Goal: Check status

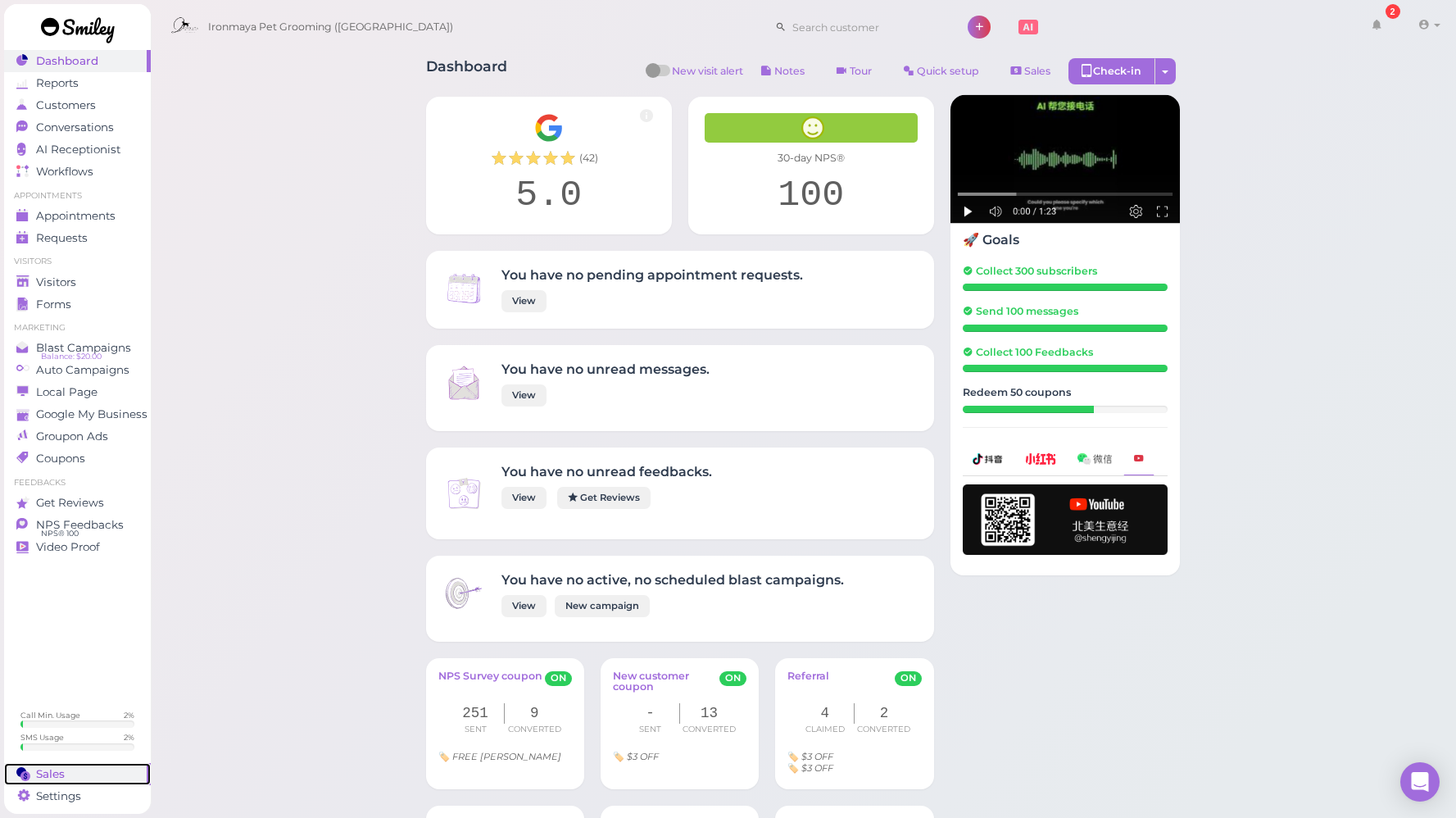
click at [76, 774] on div "Sales" at bounding box center [75, 774] width 118 height 14
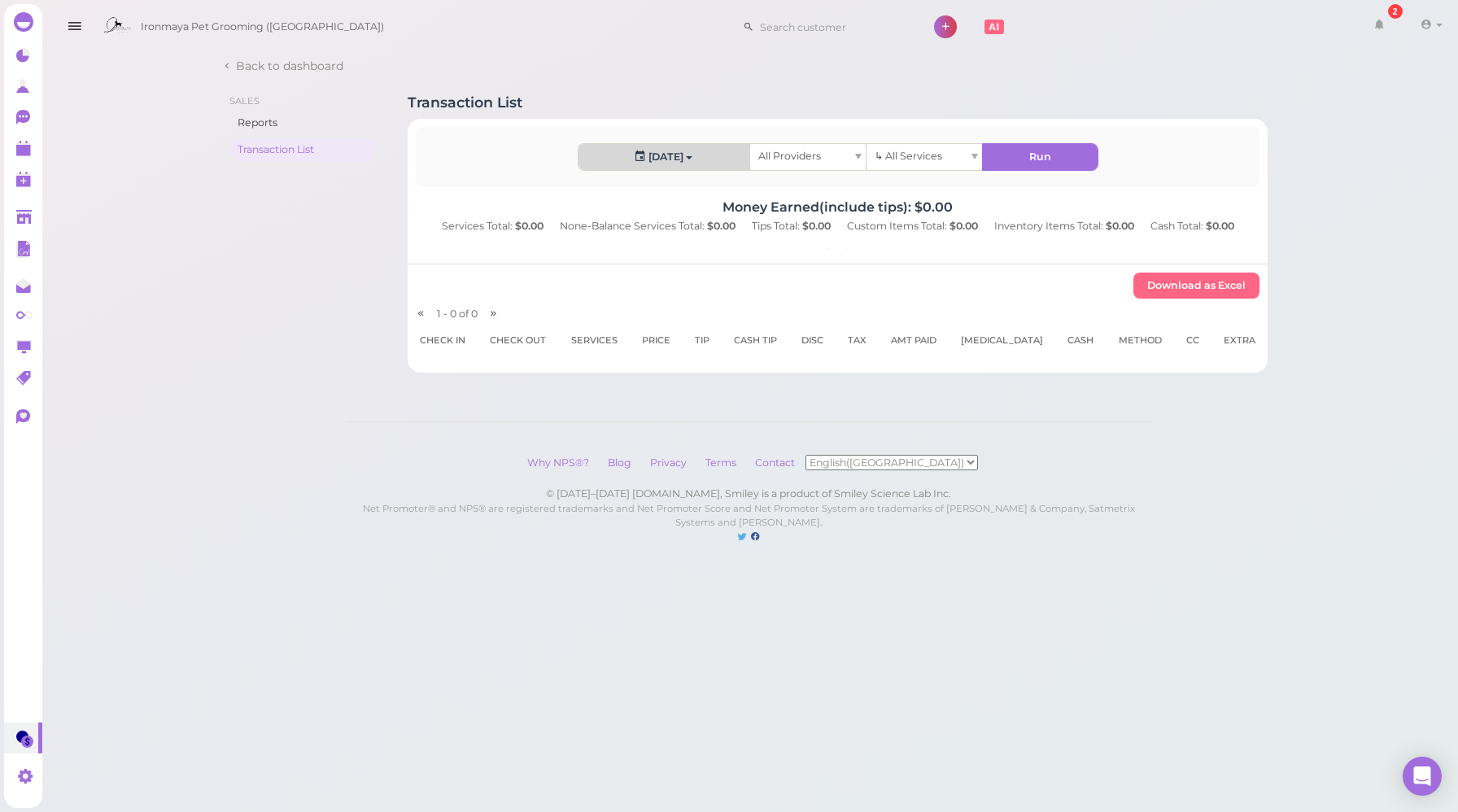
click at [657, 159] on button "[DATE]" at bounding box center [664, 157] width 171 height 26
click at [613, 355] on link "Custom" at bounding box center [620, 348] width 83 height 33
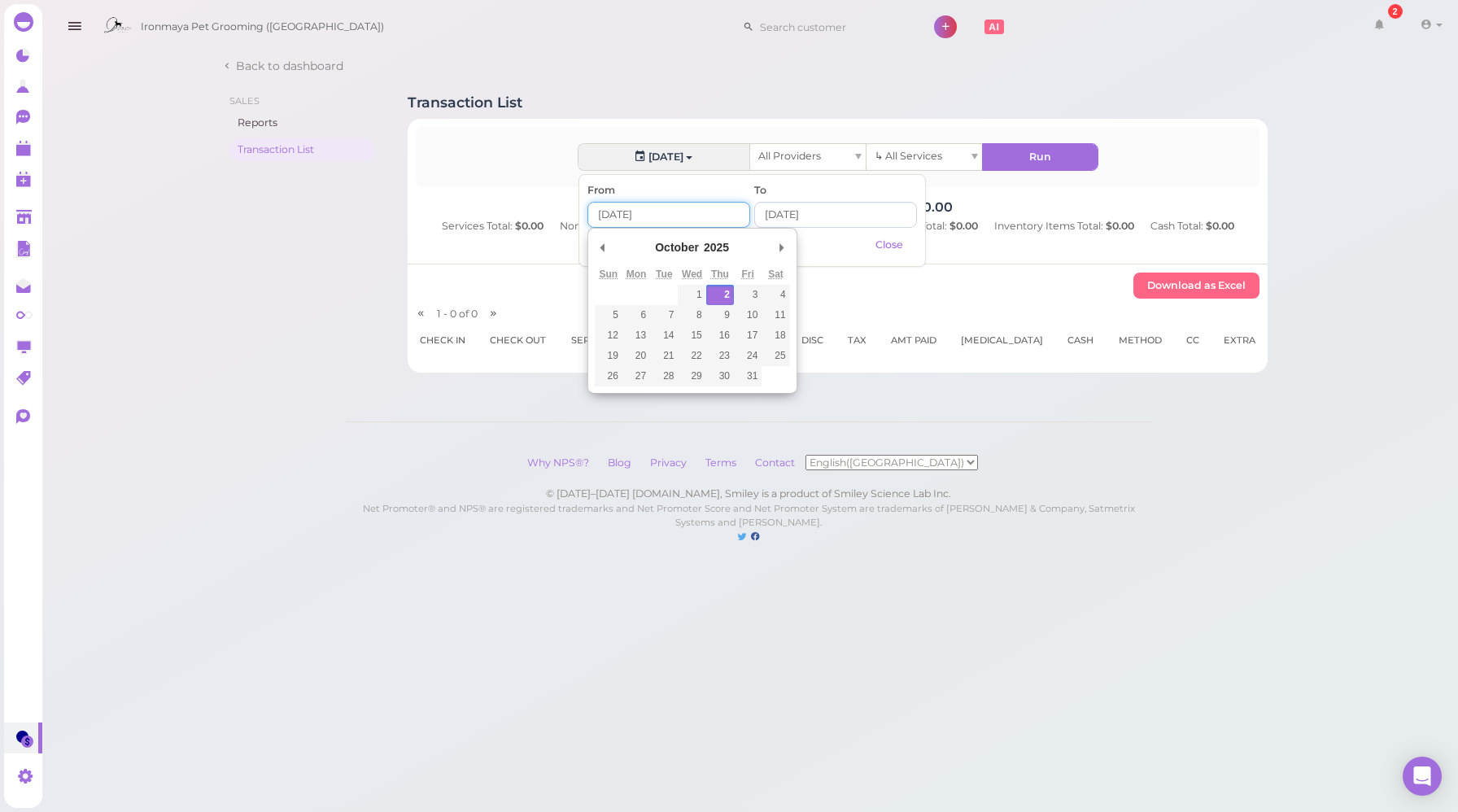
click at [634, 219] on input "Use the arrow keys to pick a date" at bounding box center [668, 214] width 163 height 26
type input "[DATE]"
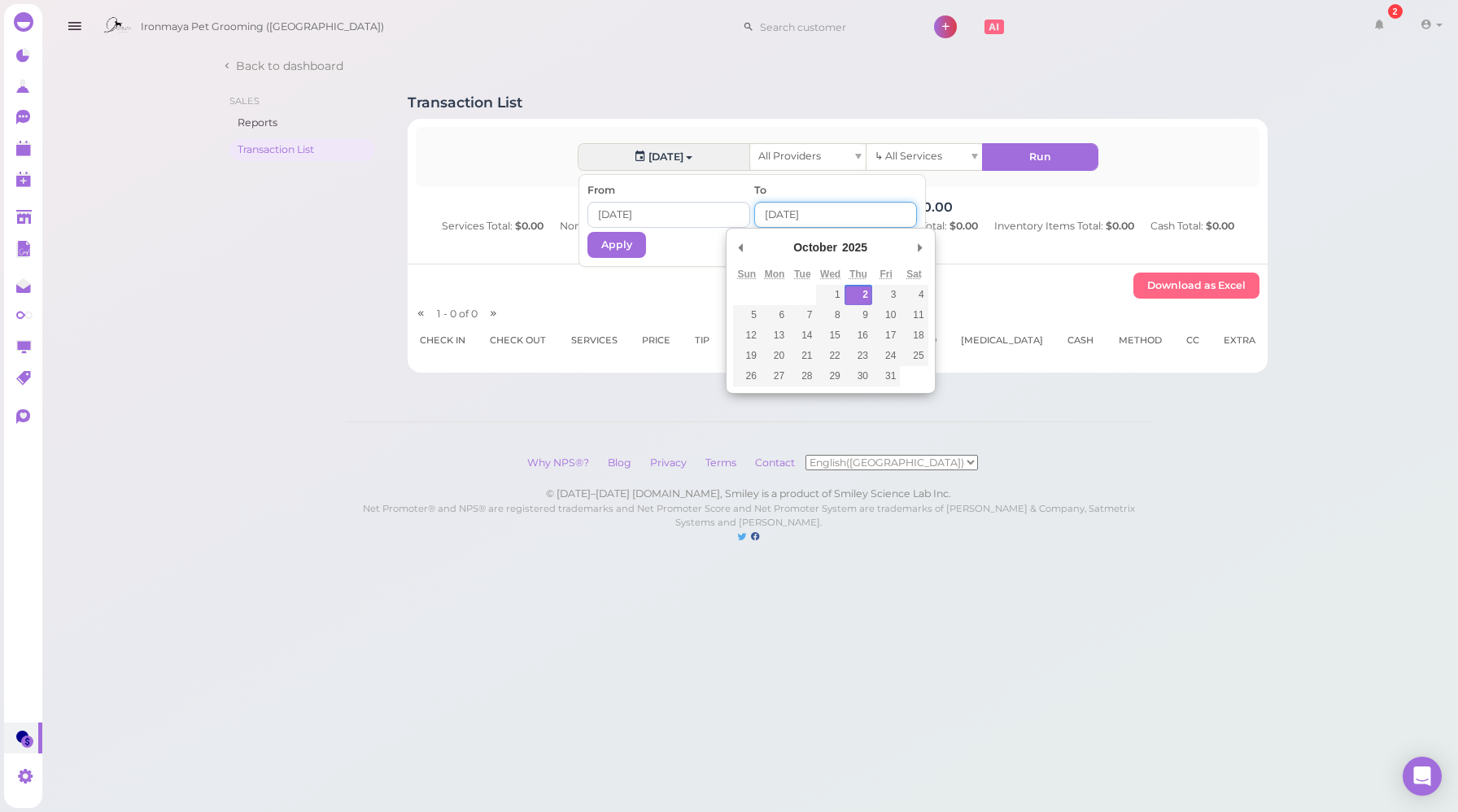
click at [785, 215] on input "Use the arrow keys to pick a date" at bounding box center [835, 214] width 163 height 26
type input "[DATE]"
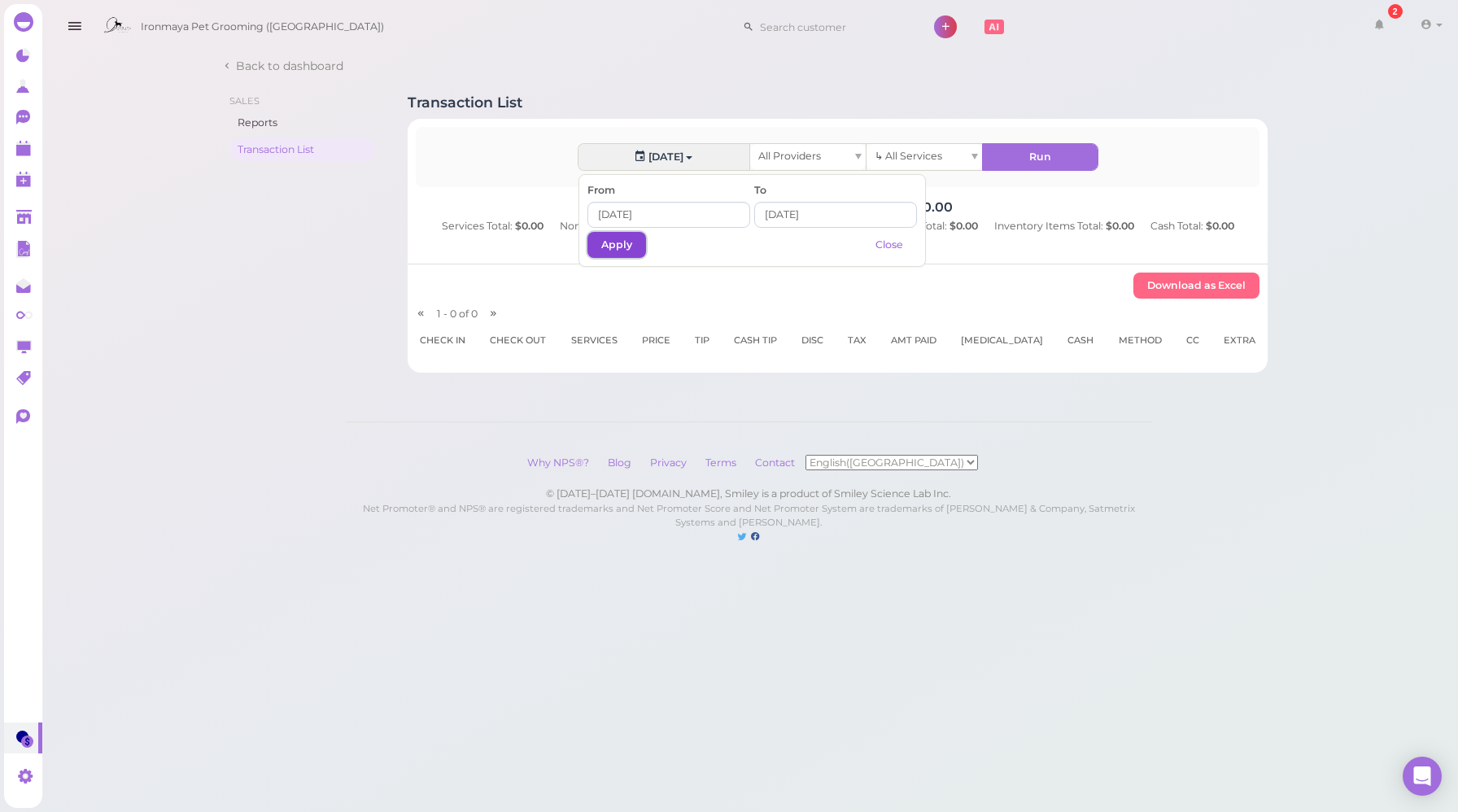
click at [622, 250] on button "Apply" at bounding box center [616, 245] width 59 height 26
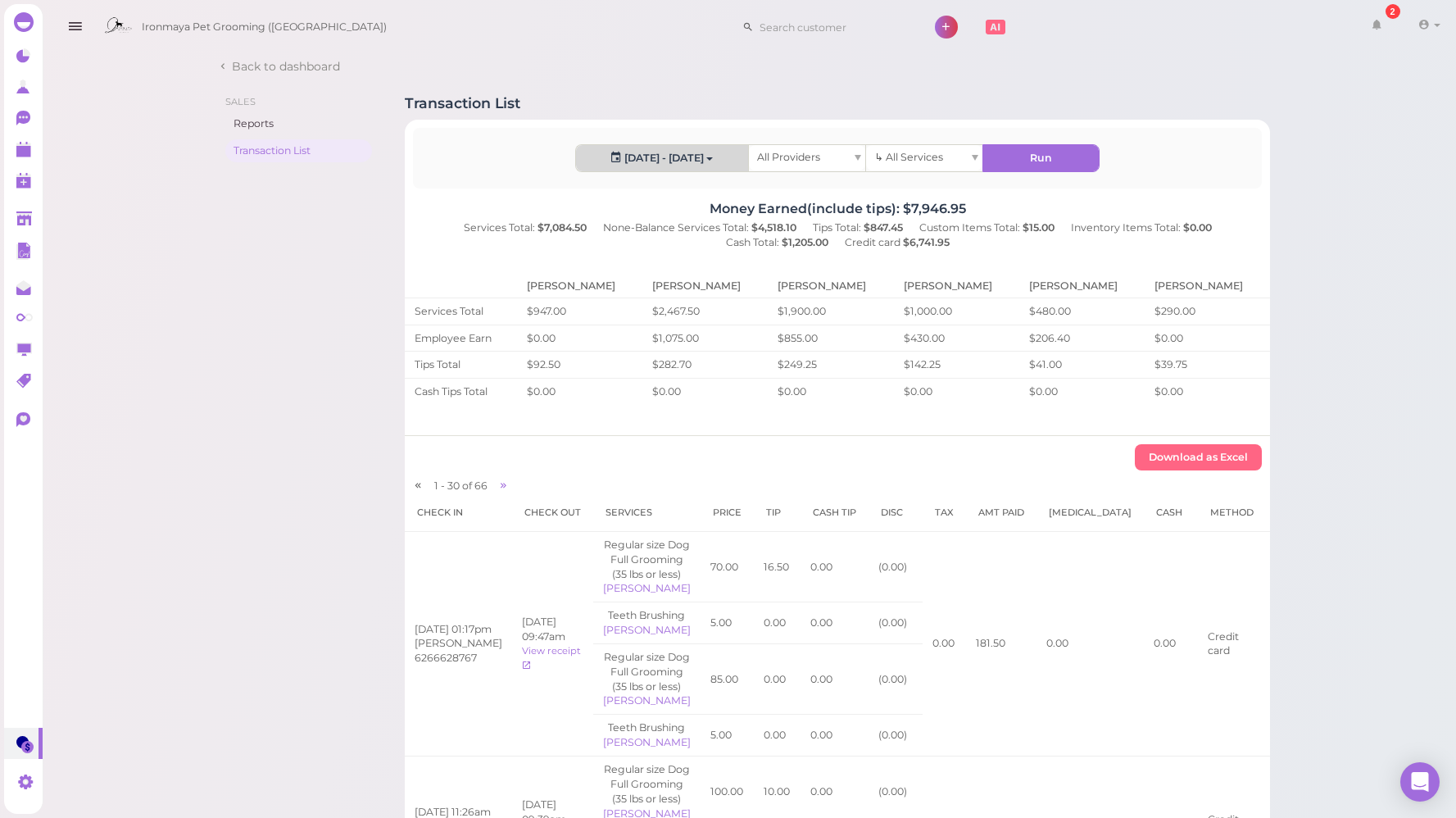
click at [727, 157] on button "[DATE] - [DATE]" at bounding box center [663, 158] width 172 height 26
click at [619, 350] on link "Custom" at bounding box center [619, 351] width 84 height 33
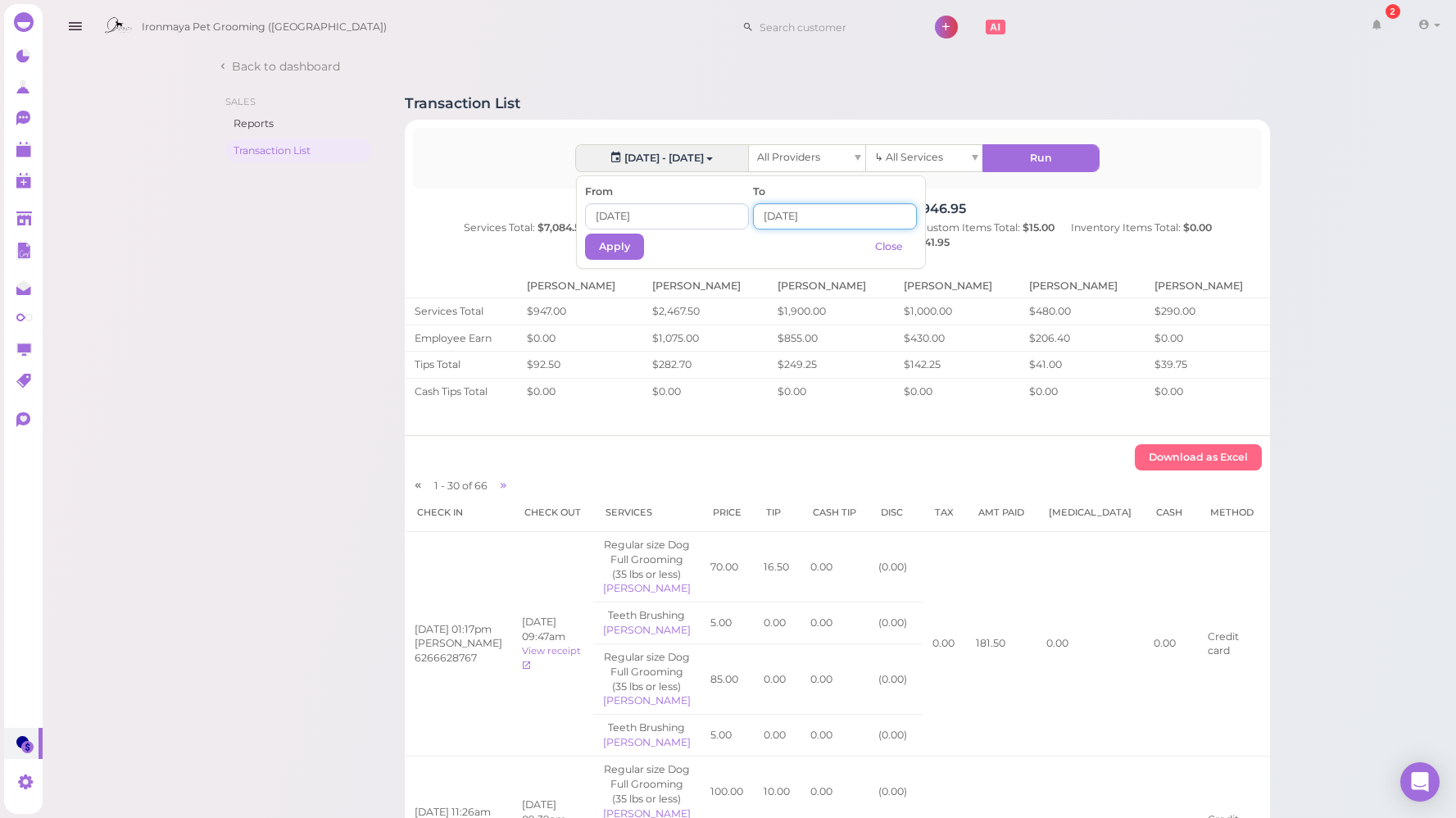
click at [803, 217] on input at bounding box center [835, 216] width 164 height 26
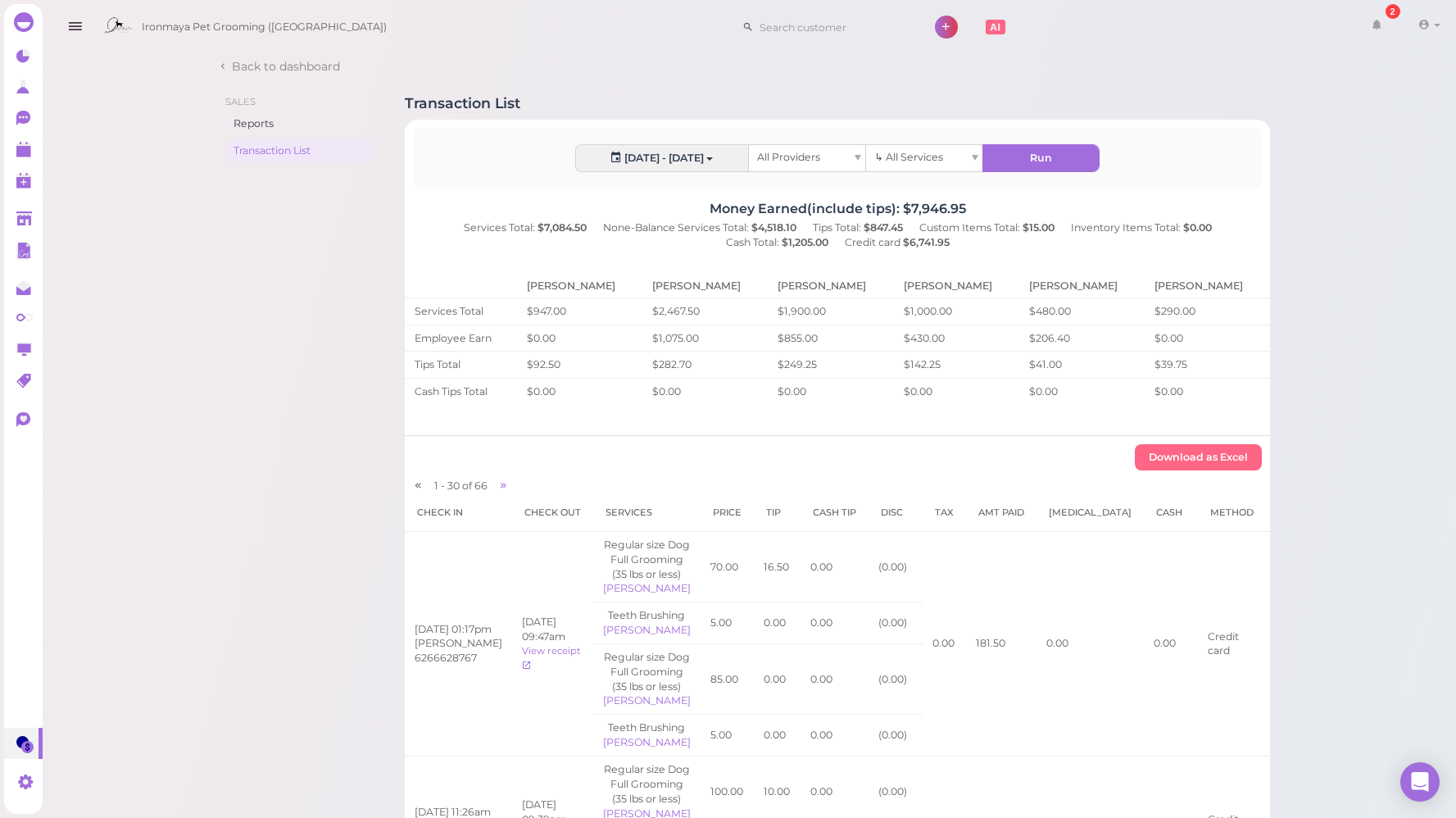
click at [1415, 31] on link at bounding box center [1430, 27] width 58 height 46
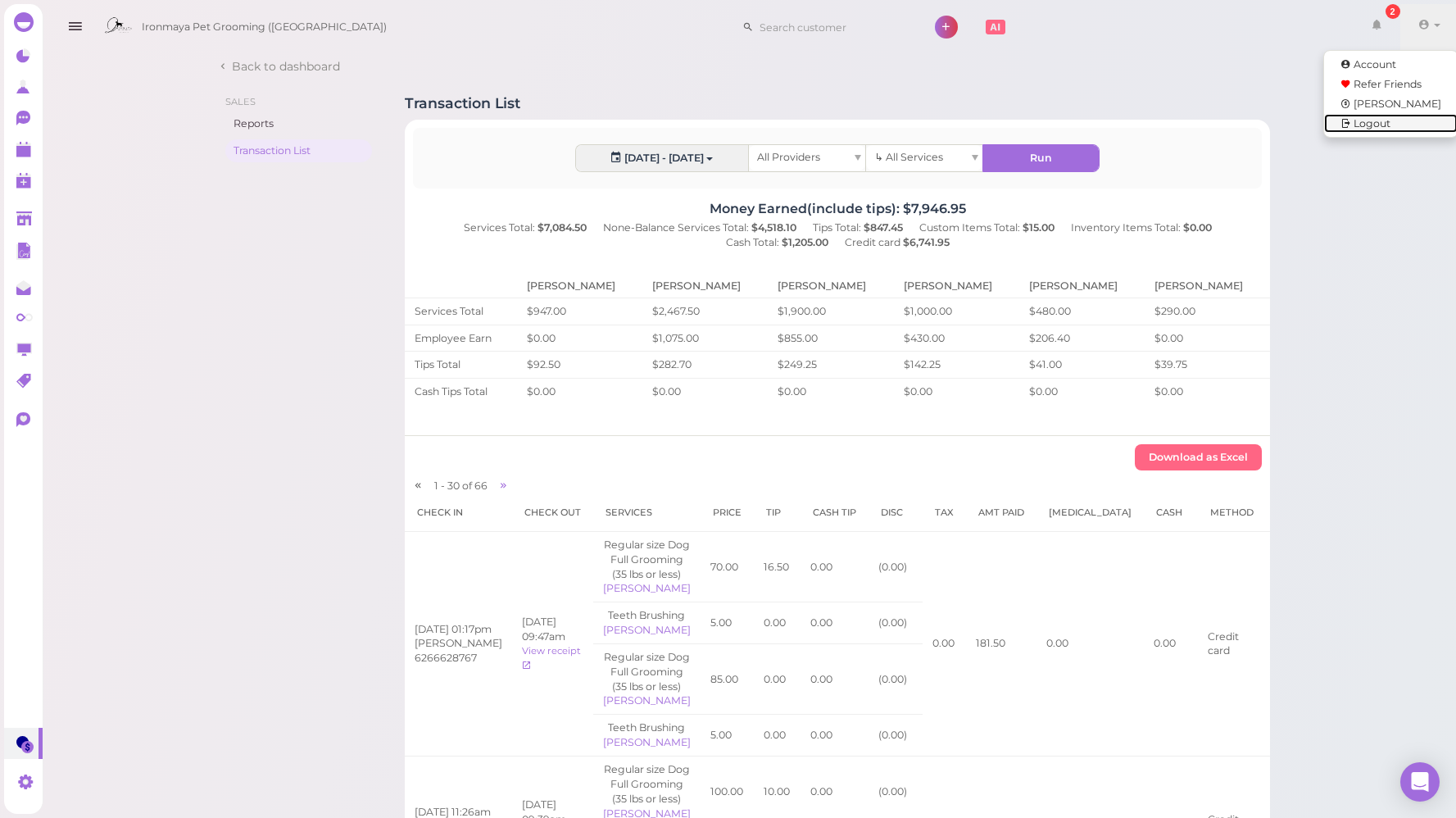
click at [1376, 127] on link "Logout" at bounding box center [1391, 124] width 134 height 20
